Goal: Task Accomplishment & Management: Manage account settings

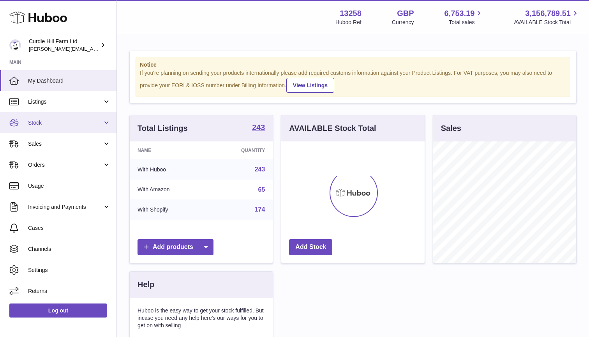
scroll to position [122, 143]
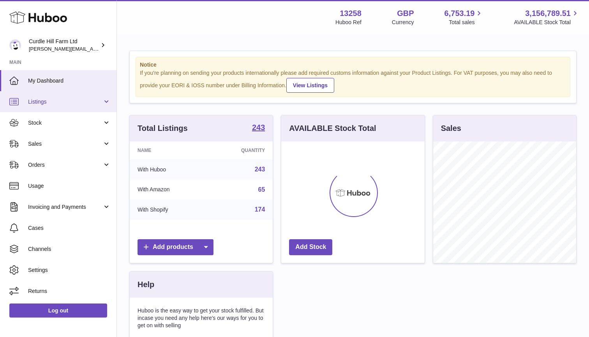
click at [78, 106] on link "Listings" at bounding box center [58, 101] width 117 height 21
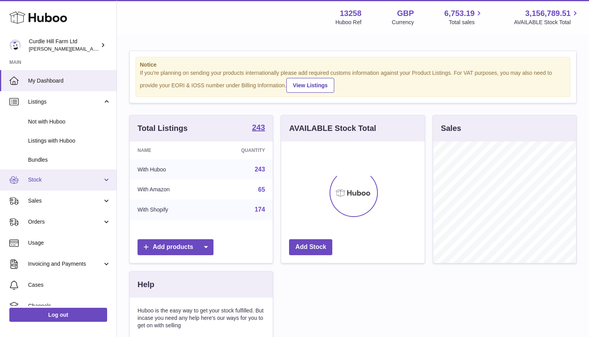
click at [56, 176] on span "Stock" at bounding box center [65, 179] width 74 height 7
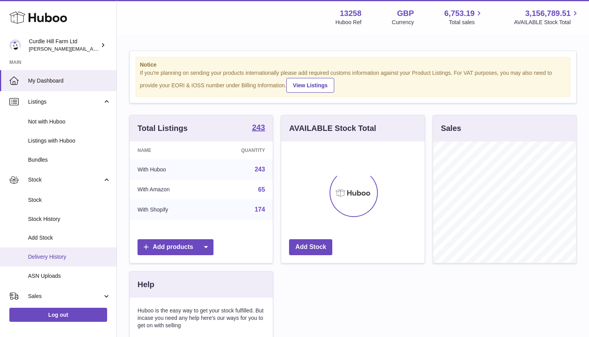
click at [43, 249] on link "Delivery History" at bounding box center [58, 257] width 117 height 19
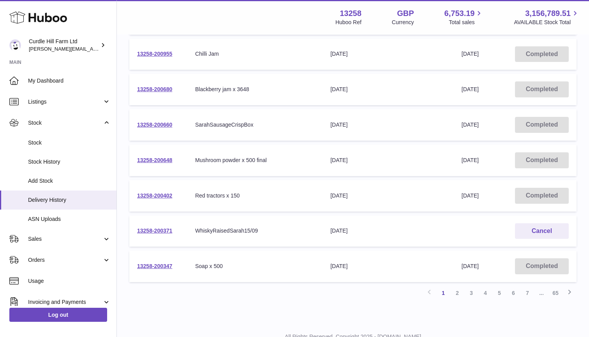
scroll to position [244, 0]
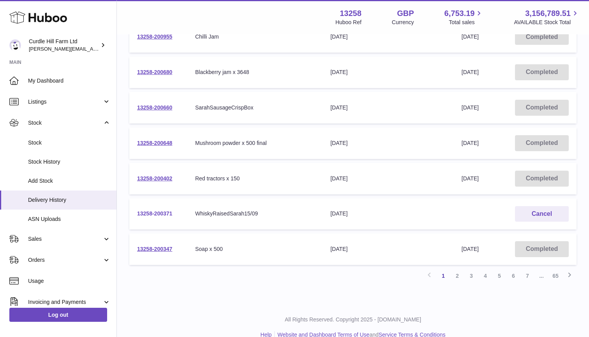
click at [143, 211] on link "13258-200371" at bounding box center [154, 214] width 35 height 6
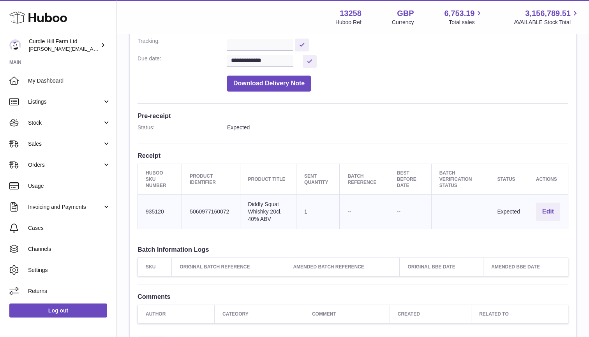
scroll to position [141, 0]
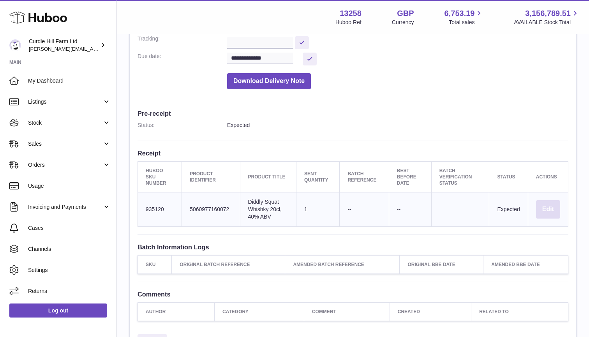
click at [547, 201] on button "Edit" at bounding box center [548, 209] width 24 height 18
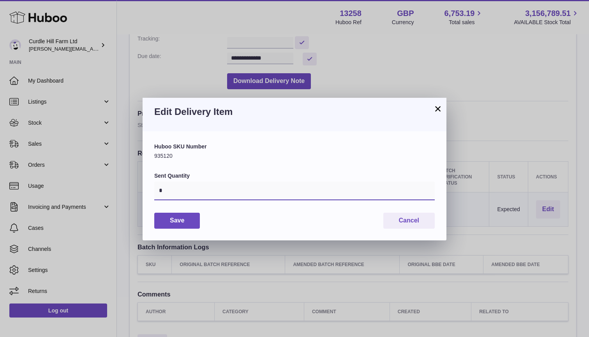
click at [307, 186] on input "*" at bounding box center [294, 191] width 281 height 19
type input "*"
type input "****"
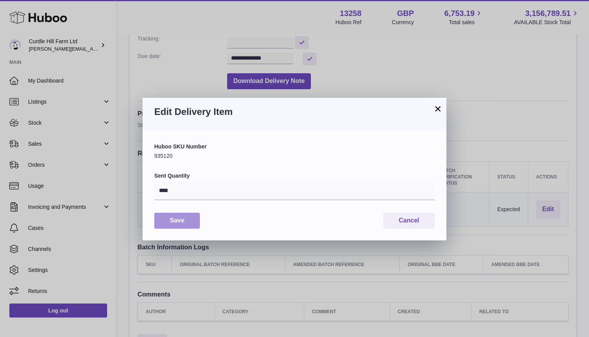
click at [183, 216] on button "Save" at bounding box center [177, 221] width 46 height 16
